Goal: Find specific page/section: Find specific page/section

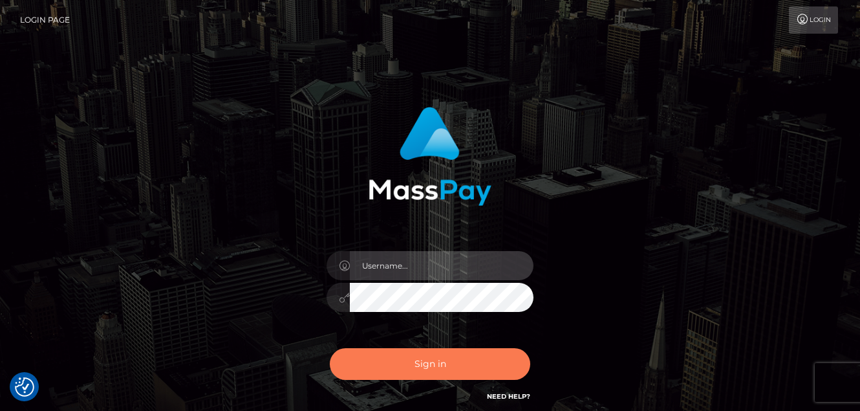
type input "vlad"
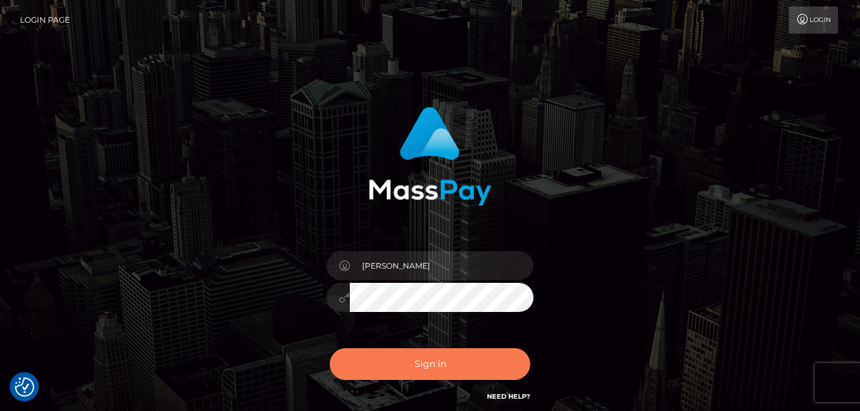
click at [417, 378] on button "Sign in" at bounding box center [430, 364] width 200 height 32
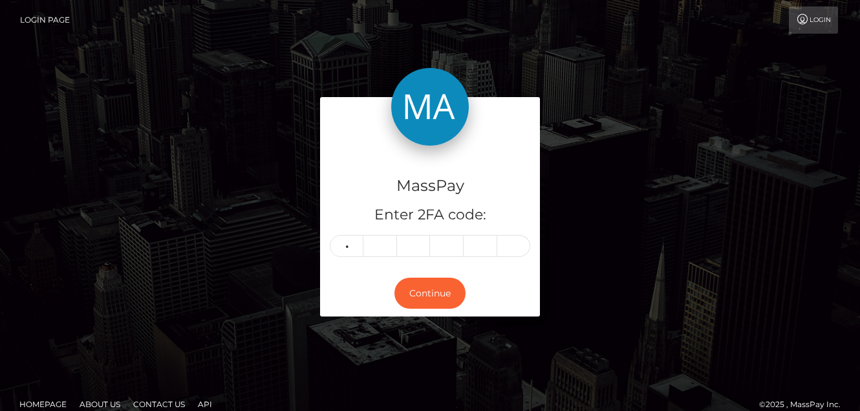
type input "7"
type input "4"
type input "3"
type input "1"
type input "7"
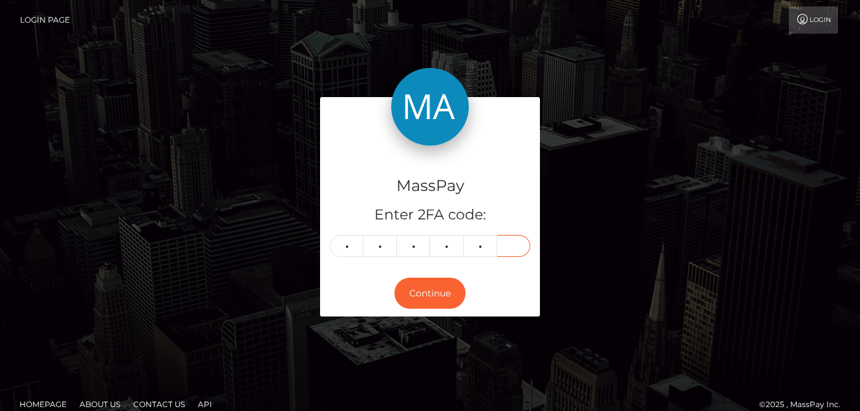
type input "5"
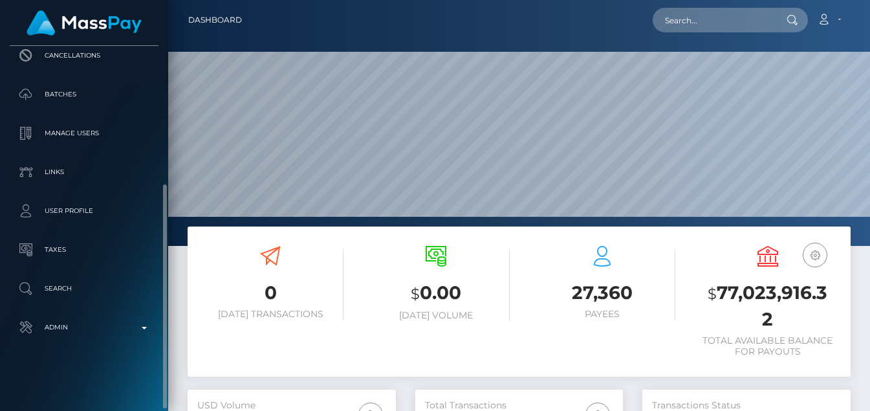
scroll to position [230, 208]
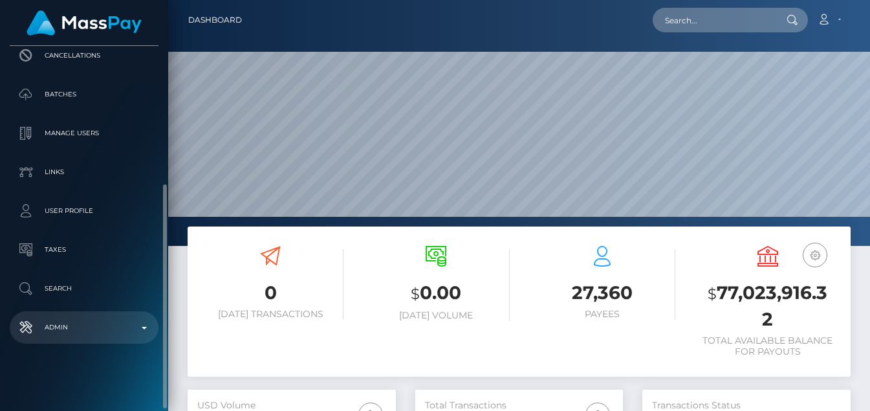
click at [63, 335] on p "Admin" at bounding box center [84, 327] width 138 height 19
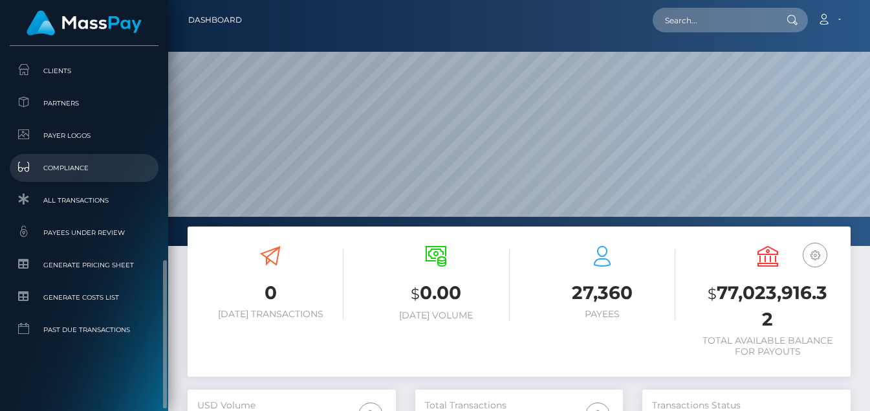
scroll to position [371, 0]
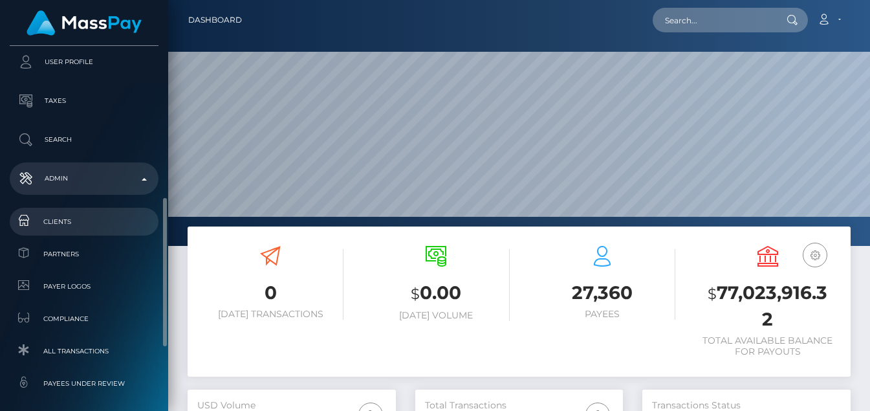
click at [56, 228] on span "Clients" at bounding box center [84, 221] width 138 height 15
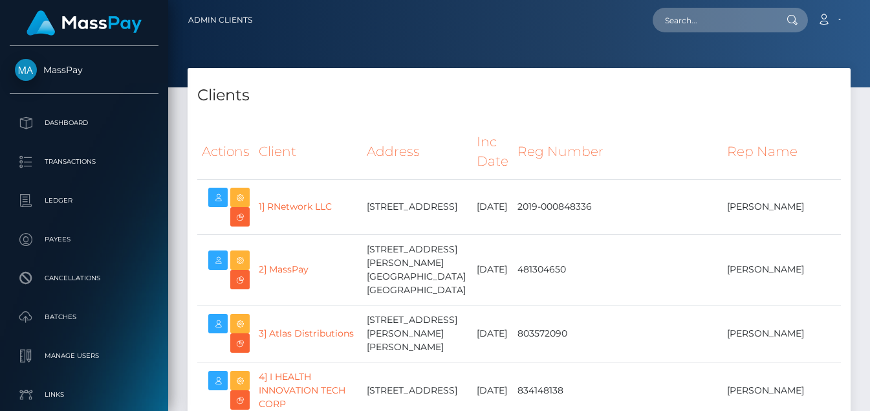
select select "223"
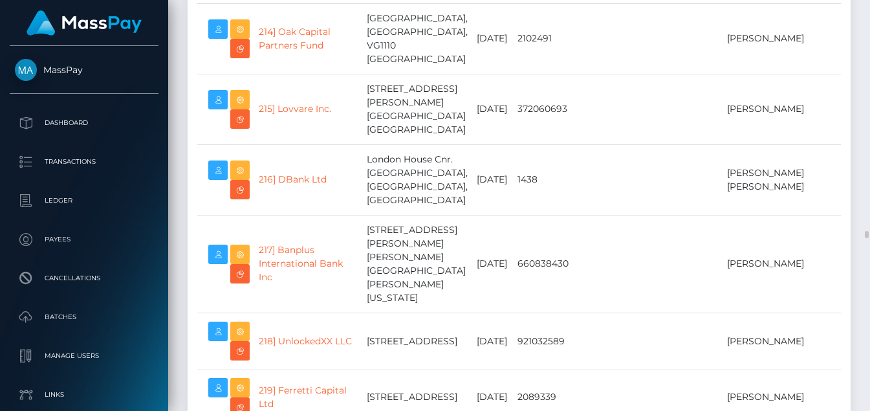
scroll to position [12361, 0]
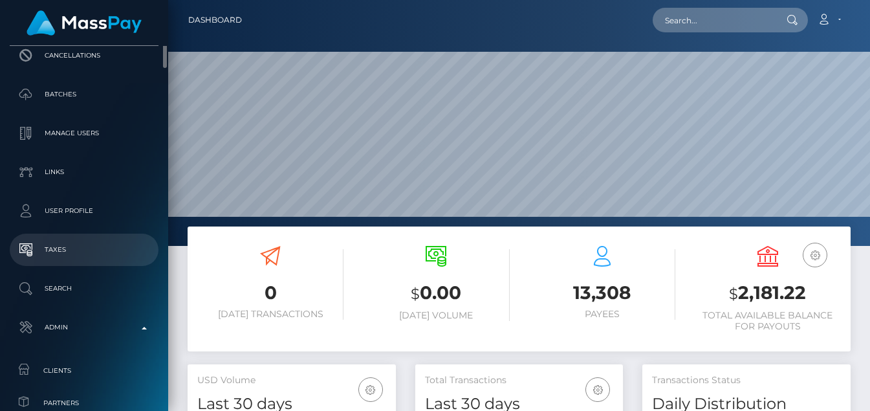
scroll to position [83, 0]
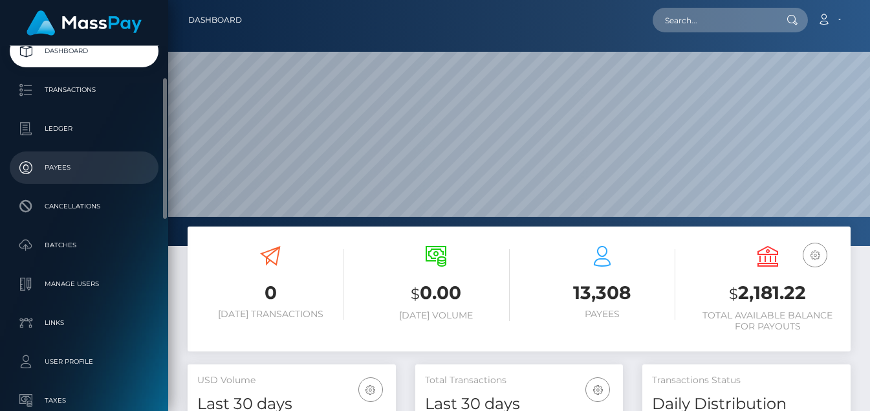
click at [68, 165] on p "Payees" at bounding box center [84, 167] width 138 height 19
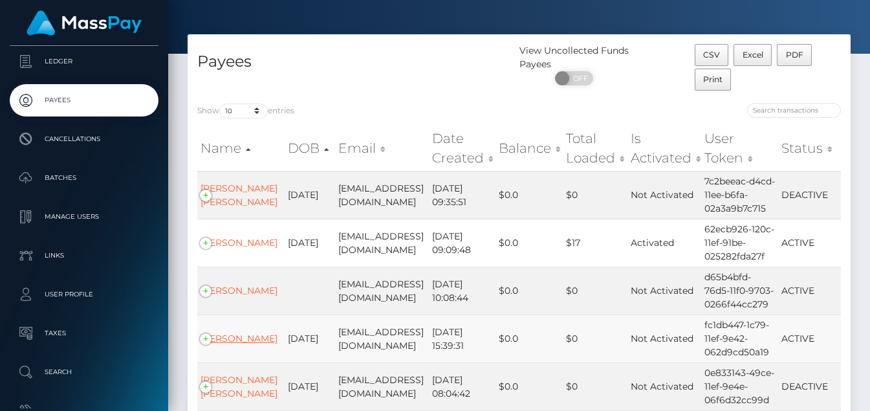
scroll to position [444, 0]
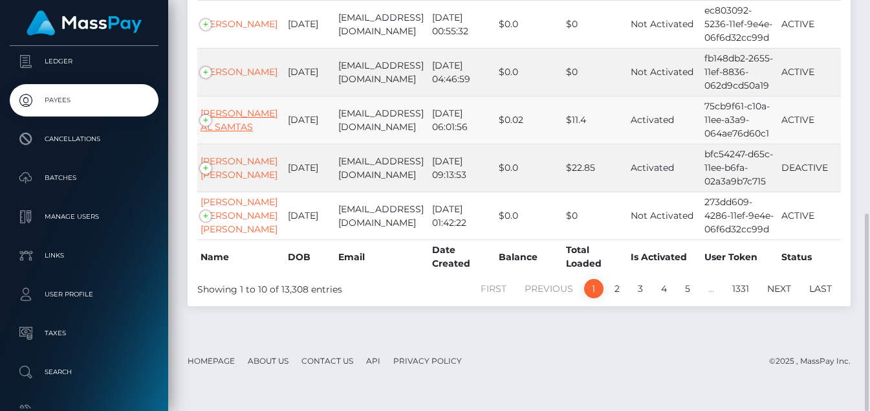
click at [231, 130] on link "SHAHIL AL SAMTAS" at bounding box center [238, 119] width 77 height 25
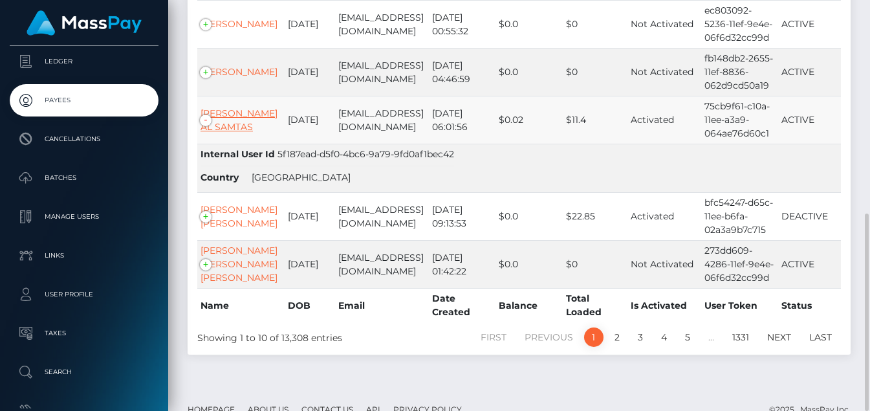
click at [226, 126] on link "SHAHIL AL SAMTAS" at bounding box center [238, 119] width 77 height 25
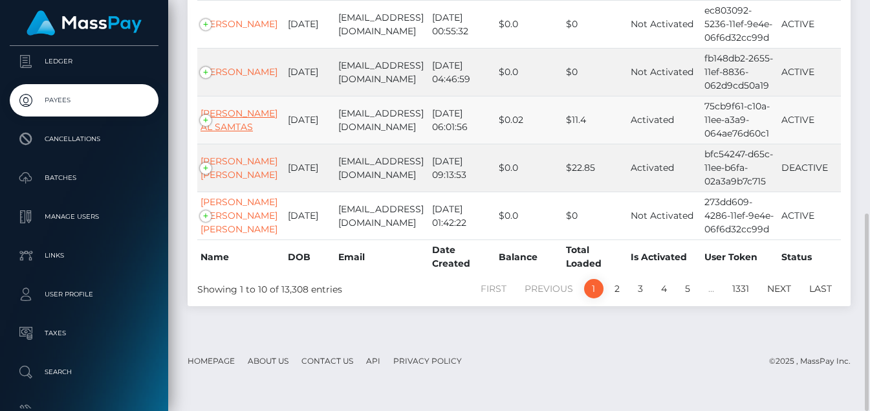
click at [226, 126] on link "SHAHIL AL SAMTAS" at bounding box center [238, 119] width 77 height 25
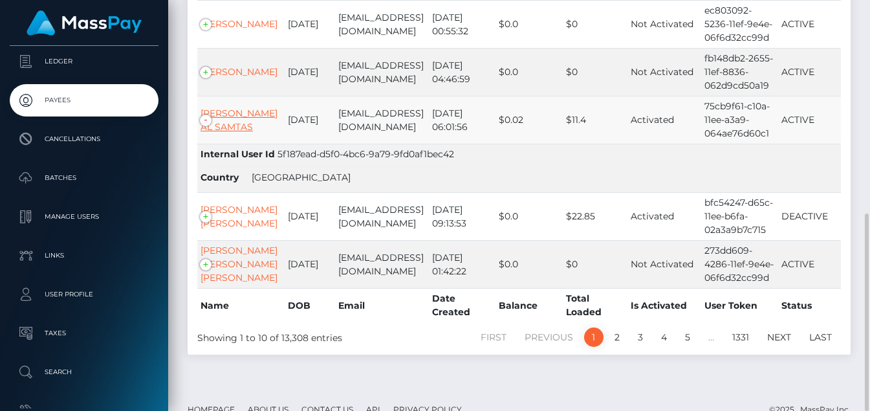
click at [215, 131] on link "SHAHIL AL SAMTAS" at bounding box center [238, 119] width 77 height 25
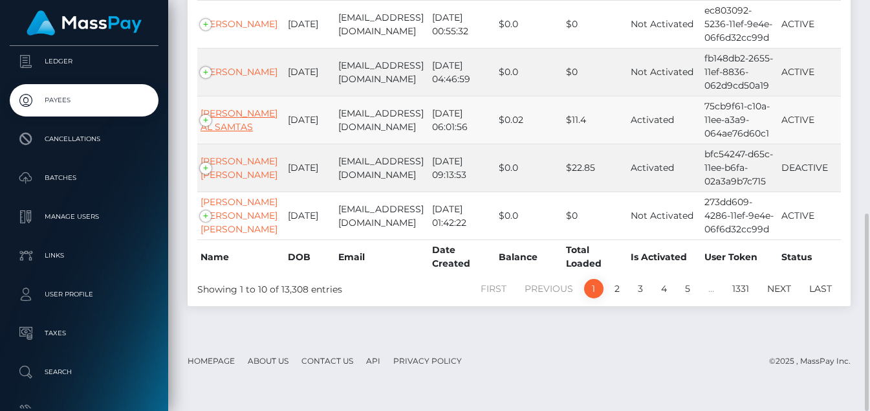
click at [222, 131] on link "SHAHIL AL SAMTAS" at bounding box center [238, 119] width 77 height 25
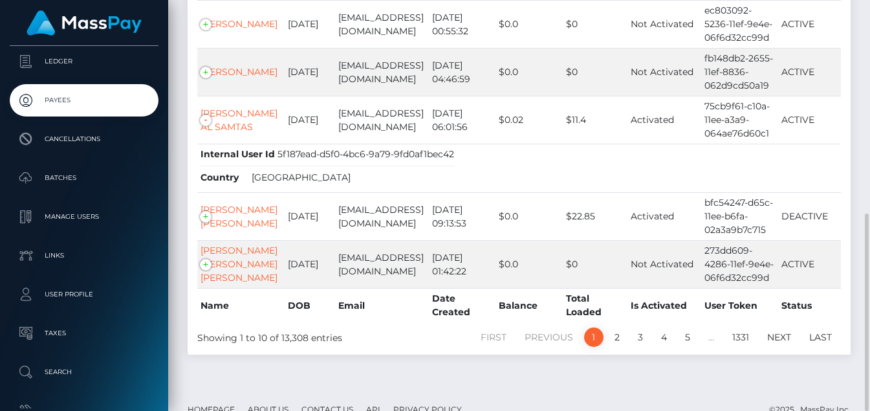
click at [318, 160] on span "5f187ead-d5f0-4bc6-9a79-9fd0af1bec42" at bounding box center [365, 154] width 177 height 12
click at [535, 171] on td "Internal User Id 5f187ead-d5f0-4bc6-9a79-9fd0af1bec42 Country Bangladesh" at bounding box center [518, 168] width 643 height 49
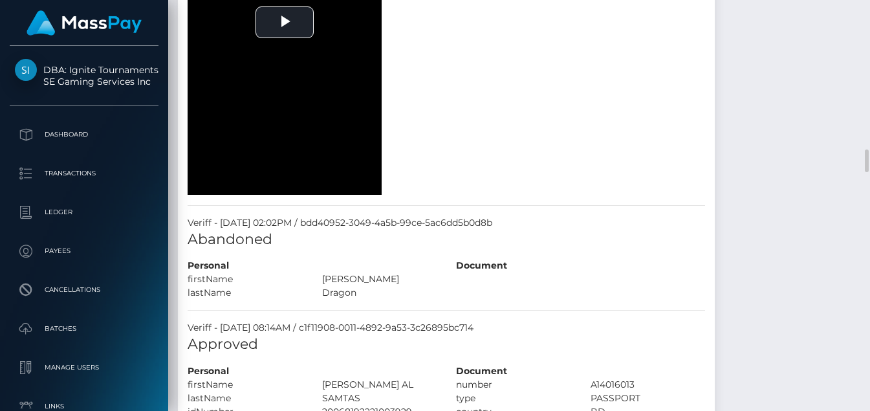
scroll to position [2863, 0]
